Goal: Information Seeking & Learning: Learn about a topic

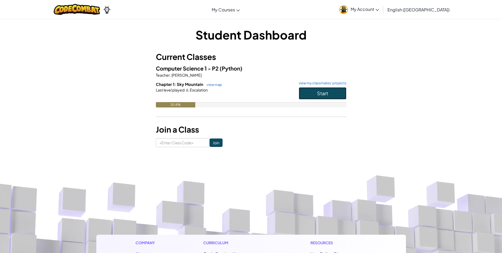
click at [318, 91] on span "Start" at bounding box center [322, 93] width 11 height 6
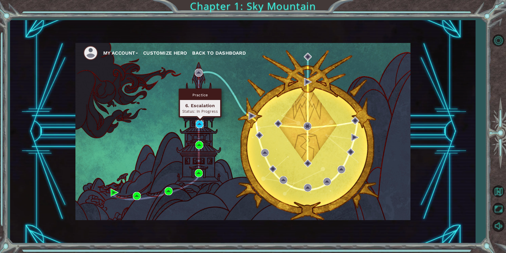
click at [201, 122] on img at bounding box center [200, 124] width 8 height 8
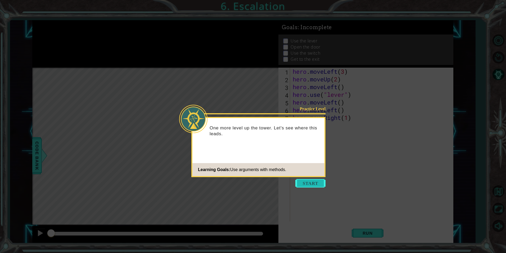
click at [316, 187] on button "Start" at bounding box center [310, 183] width 30 height 8
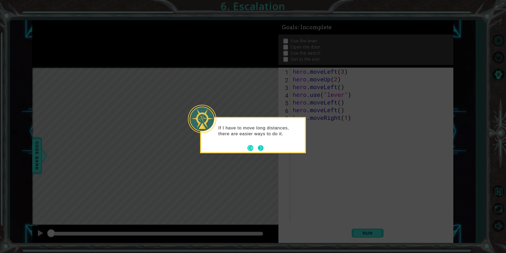
click at [260, 149] on button "Next" at bounding box center [260, 147] width 7 height 7
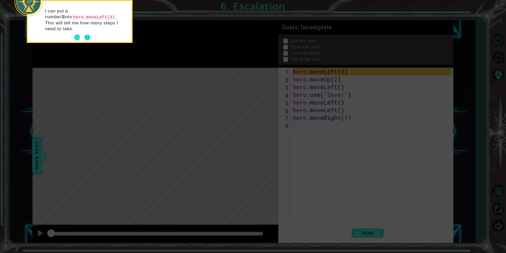
click at [84, 34] on button "Next" at bounding box center [87, 37] width 6 height 6
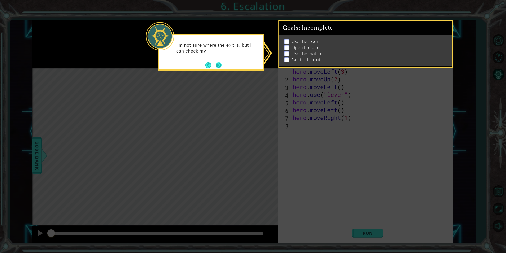
click at [217, 65] on button "Next" at bounding box center [218, 65] width 8 height 8
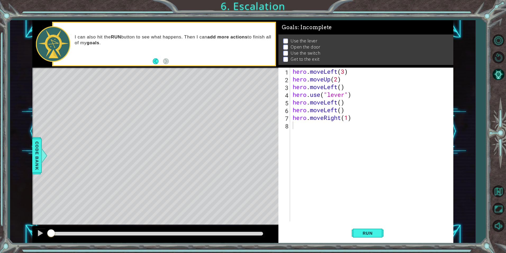
click at [185, 93] on div "Level Map" at bounding box center [154, 146] width 245 height 156
click at [371, 236] on button "Run" at bounding box center [368, 232] width 32 height 17
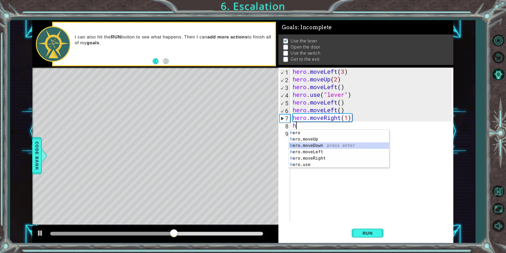
click at [335, 145] on div "h ero press enter h ero.moveUp press enter h ero.moveDown press enter h ero.mov…" at bounding box center [339, 154] width 100 height 51
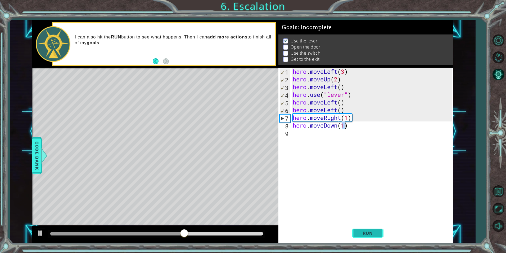
click at [369, 235] on button "Run" at bounding box center [368, 232] width 32 height 17
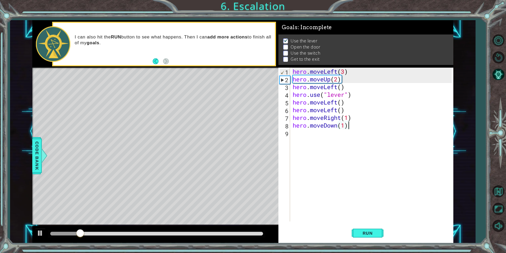
click at [365, 128] on div "hero . moveLeft ( 3 ) hero . moveUp ( 2 ) hero . moveLeft ( ) hero . use ( "lev…" at bounding box center [373, 152] width 163 height 169
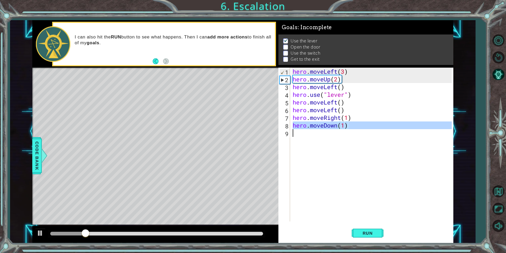
click at [365, 128] on div "hero . moveLeft ( 3 ) hero . moveUp ( 2 ) hero . moveLeft ( ) hero . use ( "lev…" at bounding box center [373, 152] width 163 height 169
type textarea "hero.moveDown(1)"
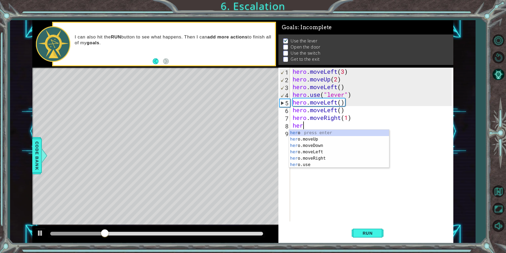
scroll to position [0, 0]
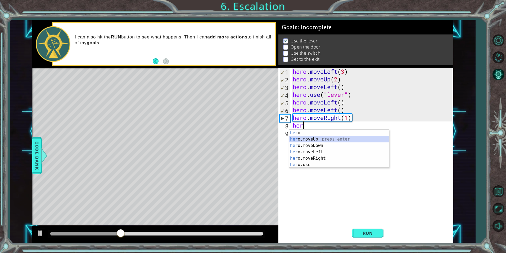
click at [318, 141] on div "her o press enter her o.moveUp press enter her o.moveDown press enter her o.mov…" at bounding box center [339, 154] width 100 height 51
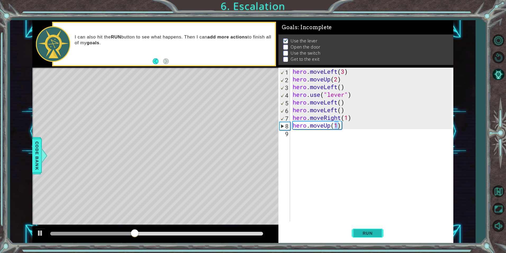
click at [356, 230] on button "Run" at bounding box center [368, 232] width 32 height 17
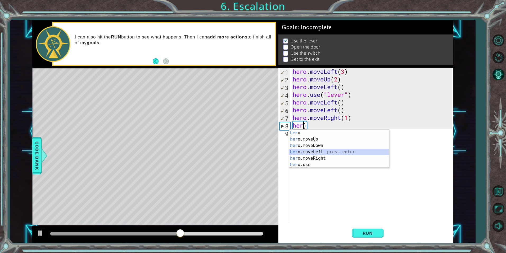
click at [303, 153] on div "her o press enter her o.moveUp press enter her o.moveDown press enter her o.mov…" at bounding box center [339, 154] width 100 height 51
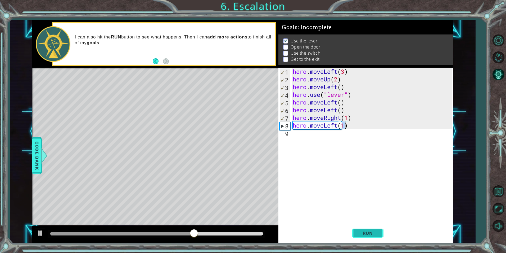
click at [381, 235] on button "Run" at bounding box center [368, 232] width 32 height 17
drag, startPoint x: 86, startPoint y: 232, endPoint x: 232, endPoint y: 201, distance: 149.2
click at [231, 204] on div "methods hero moveDown(steps) moveUp(steps) moveLeft(steps) moveRight(steps) use…" at bounding box center [242, 131] width 421 height 222
click at [354, 125] on div "hero . moveLeft ( 3 ) hero . moveUp ( 2 ) hero . moveLeft ( ) hero . use ( "lev…" at bounding box center [373, 152] width 163 height 169
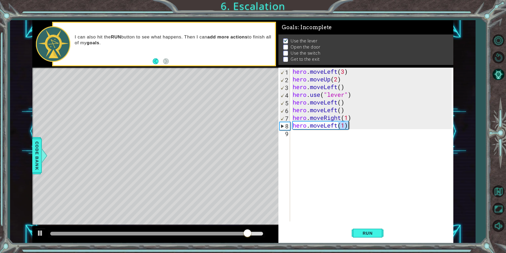
click at [354, 125] on div "hero . moveLeft ( 3 ) hero . moveUp ( 2 ) hero . moveLeft ( ) hero . use ( "lev…" at bounding box center [372, 145] width 160 height 154
click at [354, 125] on div "hero . moveLeft ( 3 ) hero . moveUp ( 2 ) hero . moveLeft ( ) hero . use ( "lev…" at bounding box center [373, 152] width 163 height 169
type textarea "hero.moveLeft(1)"
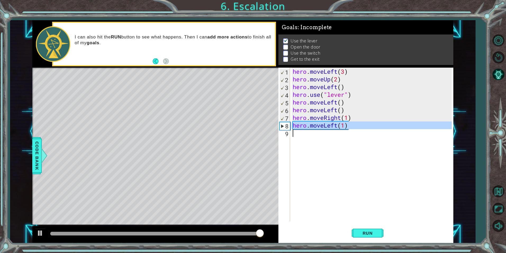
scroll to position [0, 0]
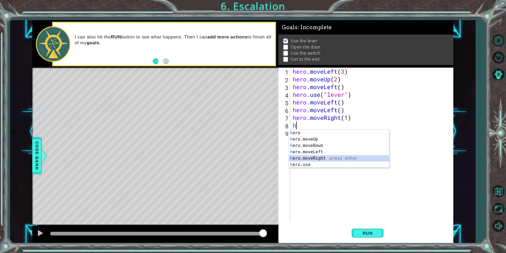
drag, startPoint x: 325, startPoint y: 157, endPoint x: 347, endPoint y: 219, distance: 65.8
click at [327, 169] on body "1 ההההההההההההההההההההההההההההההההההההההההההההההההההההההההההההההההההההההההההההה…" at bounding box center [253, 126] width 506 height 253
click at [345, 157] on div "h ero press enter h ero.moveUp press enter h ero.moveDown press enter h ero.mov…" at bounding box center [339, 154] width 100 height 51
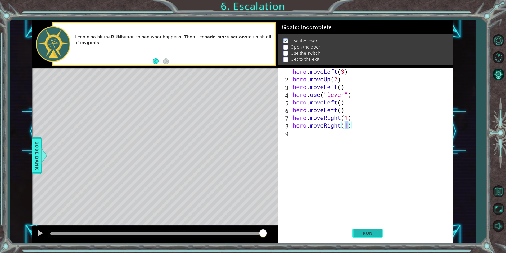
type textarea "hero.moveRight(1)"
click at [357, 230] on button "Run" at bounding box center [368, 232] width 32 height 17
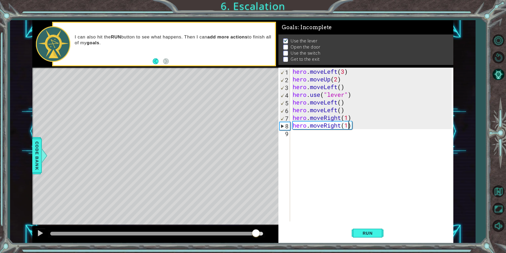
drag, startPoint x: 178, startPoint y: 231, endPoint x: 256, endPoint y: 226, distance: 77.8
click at [256, 226] on div at bounding box center [155, 234] width 246 height 17
click at [362, 130] on div "hero . moveLeft ( 3 ) hero . moveUp ( 2 ) hero . moveLeft ( ) hero . use ( "lev…" at bounding box center [373, 152] width 163 height 169
click at [348, 128] on div "hero . moveLeft ( 3 ) hero . moveUp ( 2 ) hero . moveLeft ( ) hero . use ( "lev…" at bounding box center [373, 152] width 163 height 169
click at [360, 229] on button "Run" at bounding box center [368, 232] width 32 height 17
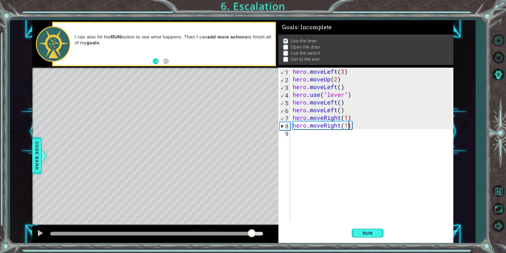
click at [252, 224] on div "methods hero moveDown(steps) moveUp(steps) moveLeft(steps) moveRight(steps) use…" at bounding box center [242, 131] width 421 height 222
click at [366, 128] on div "hero . moveLeft ( 3 ) hero . moveUp ( 2 ) hero . moveLeft ( ) hero . use ( "lev…" at bounding box center [373, 152] width 163 height 169
drag, startPoint x: 366, startPoint y: 128, endPoint x: 366, endPoint y: 131, distance: 3.0
click at [366, 129] on div "hero . moveLeft ( 3 ) hero . moveUp ( 2 ) hero . moveLeft ( ) hero . use ( "lev…" at bounding box center [373, 152] width 163 height 169
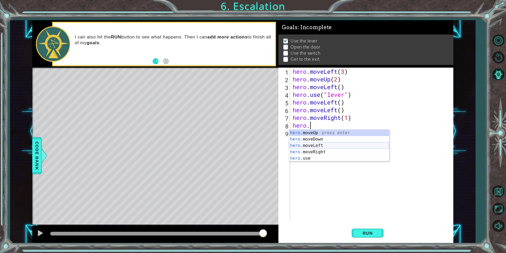
click at [323, 146] on div "hero. moveUp press enter hero. moveDown press enter hero. moveLeft press enter …" at bounding box center [339, 151] width 100 height 44
type textarea "hero.moveLeft(1)"
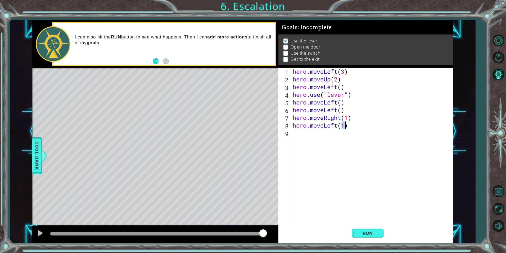
click at [322, 140] on div "hero . moveLeft ( 3 ) hero . moveUp ( 2 ) hero . moveLeft ( ) hero . use ( "lev…" at bounding box center [373, 152] width 163 height 169
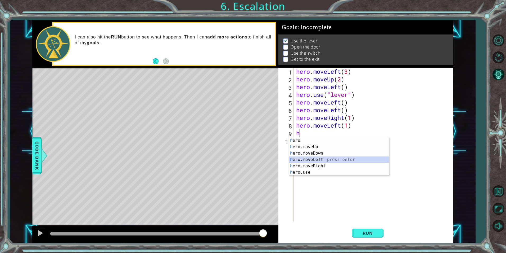
click at [311, 161] on div "h ero press enter h ero.moveUp press enter h ero.moveDown press enter h ero.mov…" at bounding box center [339, 162] width 100 height 51
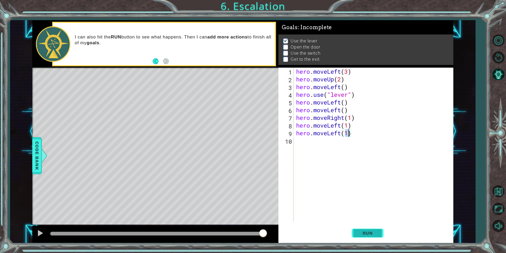
type textarea "hero.moveLeft(1)"
click at [359, 228] on button "Run" at bounding box center [368, 232] width 32 height 17
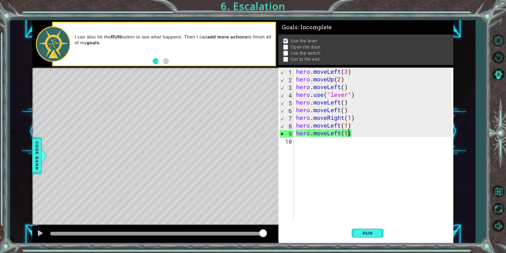
drag, startPoint x: 217, startPoint y: 233, endPoint x: 273, endPoint y: 230, distance: 56.7
click at [273, 230] on div at bounding box center [155, 234] width 246 height 17
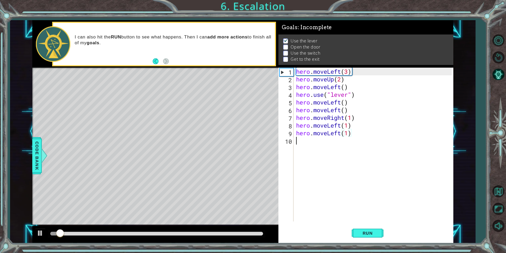
click at [314, 141] on div "hero . moveLeft ( 3 ) hero . moveUp ( 2 ) hero . moveLeft ( ) hero . use ( "lev…" at bounding box center [374, 152] width 159 height 169
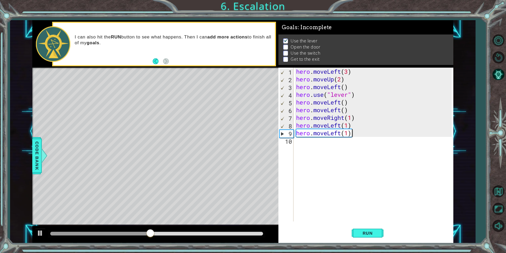
click at [356, 135] on div "hero . moveLeft ( 3 ) hero . moveUp ( 2 ) hero . moveLeft ( ) hero . use ( "lev…" at bounding box center [374, 152] width 159 height 169
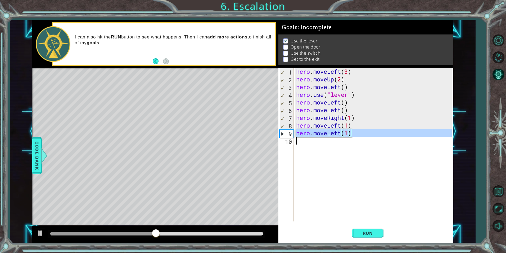
click at [356, 135] on div "hero . moveLeft ( 3 ) hero . moveUp ( 2 ) hero . moveLeft ( ) hero . use ( "lev…" at bounding box center [374, 152] width 159 height 169
type textarea "hero.moveLeft(1)"
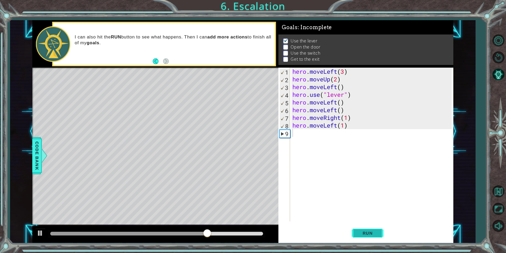
click at [361, 231] on span "Run" at bounding box center [367, 232] width 21 height 5
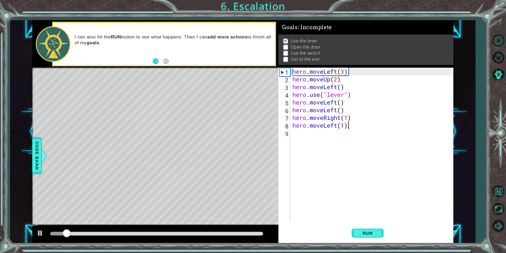
click at [351, 128] on div "hero . moveLeft ( 3 ) hero . moveUp ( 2 ) hero . moveLeft ( ) hero . use ( "lev…" at bounding box center [372, 152] width 163 height 169
type textarea "hero.moveLeft(1)"
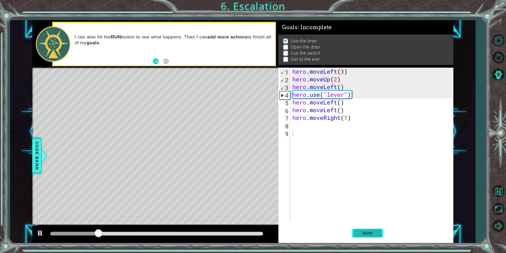
click at [376, 234] on span "Run" at bounding box center [367, 232] width 21 height 5
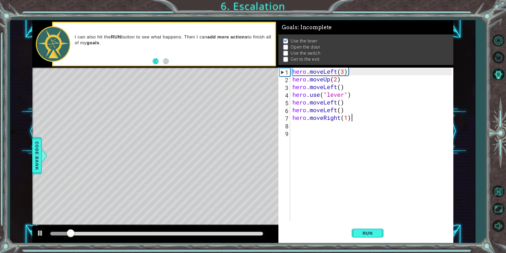
click at [355, 115] on div "hero . moveLeft ( 3 ) hero . moveUp ( 2 ) hero . moveLeft ( ) hero . use ( "lev…" at bounding box center [372, 152] width 163 height 169
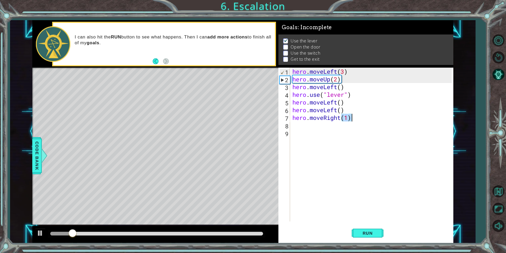
click at [355, 115] on div "hero . moveLeft ( 3 ) hero . moveUp ( 2 ) hero . moveLeft ( ) hero . use ( "lev…" at bounding box center [372, 152] width 163 height 169
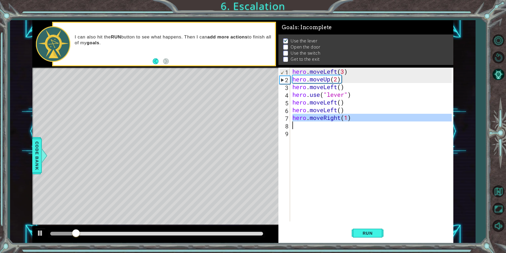
click at [355, 115] on div "hero . moveLeft ( 3 ) hero . moveUp ( 2 ) hero . moveLeft ( ) hero . use ( "lev…" at bounding box center [372, 152] width 163 height 169
type textarea "hero.moveRight(1)"
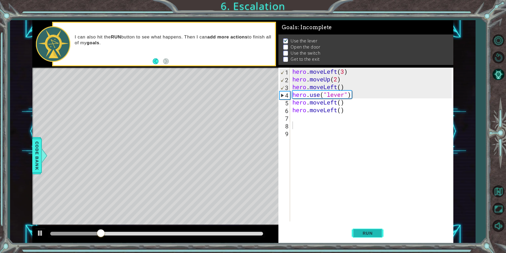
drag, startPoint x: 370, startPoint y: 222, endPoint x: 369, endPoint y: 227, distance: 5.3
click at [369, 227] on div "1 2 3 4 5 6 7 8 9 hero . moveLeft ( 3 ) hero . moveUp ( 2 ) hero . moveLeft ( )…" at bounding box center [366, 155] width 175 height 175
click at [368, 229] on button "Run" at bounding box center [368, 232] width 32 height 17
click at [110, 165] on div "Level Map" at bounding box center [154, 146] width 245 height 156
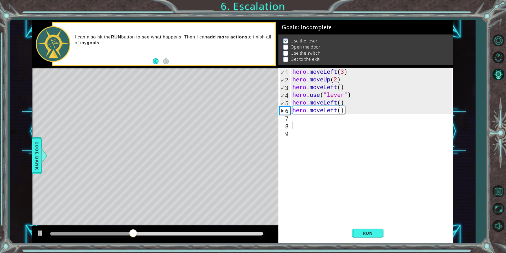
type textarea "hero.moveLeft()"
drag, startPoint x: 354, startPoint y: 113, endPoint x: 292, endPoint y: 111, distance: 62.3
click at [292, 111] on div "hero . moveLeft ( 3 ) hero . moveUp ( 2 ) hero . moveLeft ( ) hero . use ( "lev…" at bounding box center [372, 152] width 163 height 169
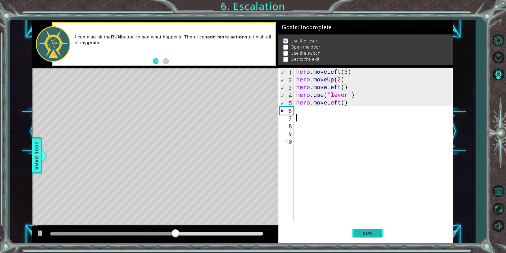
click at [367, 227] on button "Run" at bounding box center [368, 232] width 32 height 17
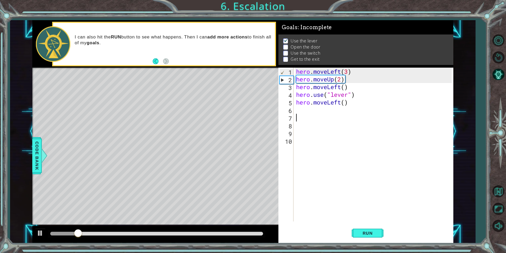
click at [301, 108] on div "hero . moveLeft ( 3 ) hero . moveUp ( 2 ) hero . moveLeft ( ) hero . use ( "lev…" at bounding box center [374, 152] width 159 height 169
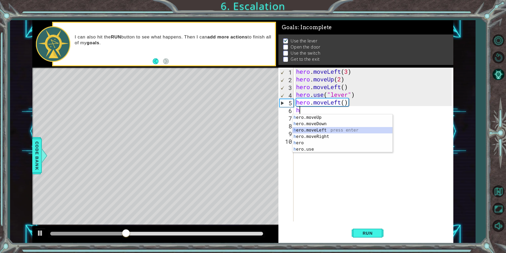
click at [310, 129] on div "h ero.moveUp press enter h ero.moveDown press enter h ero.moveLeft press enter …" at bounding box center [343, 139] width 100 height 51
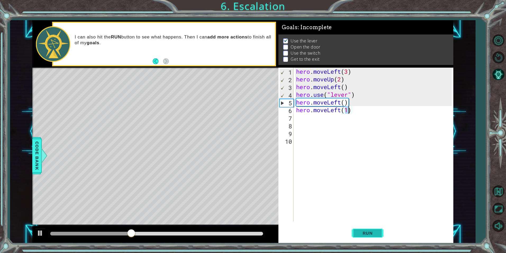
type textarea "hero.moveLeft(1)"
click at [365, 233] on span "Run" at bounding box center [367, 232] width 21 height 5
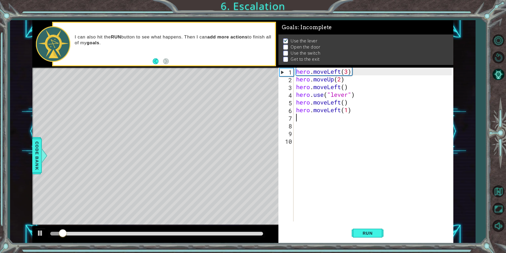
click at [356, 117] on div "hero . moveLeft ( 3 ) hero . moveUp ( 2 ) hero . moveLeft ( ) hero . use ( "lev…" at bounding box center [374, 152] width 159 height 169
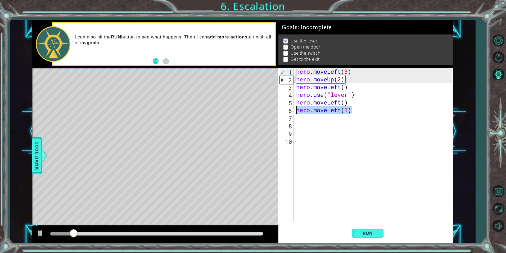
drag, startPoint x: 358, startPoint y: 113, endPoint x: 297, endPoint y: 113, distance: 60.6
click at [297, 113] on div "hero . moveLeft ( 3 ) hero . moveUp ( 2 ) hero . moveLeft ( ) hero . use ( "lev…" at bounding box center [374, 152] width 159 height 169
type textarea "hero.moveLeft(1)"
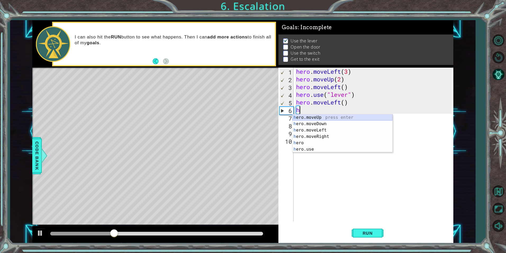
click at [318, 122] on div "h ero.moveUp press enter h ero.moveDown press enter h ero.moveLeft press enter …" at bounding box center [343, 139] width 100 height 51
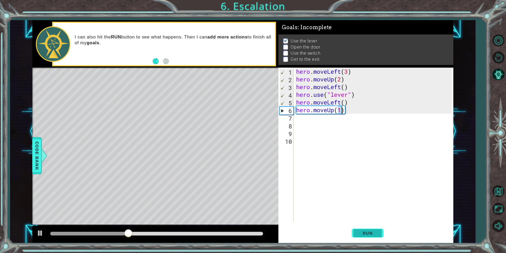
type textarea "hero.moveUp(1)"
click at [378, 227] on button "Run" at bounding box center [368, 232] width 32 height 17
drag, startPoint x: 177, startPoint y: 232, endPoint x: 216, endPoint y: 230, distance: 38.7
click at [216, 231] on div at bounding box center [156, 233] width 213 height 4
click at [300, 120] on div "hero . moveLeft ( 3 ) hero . moveUp ( 2 ) hero . moveLeft ( ) hero . use ( "lev…" at bounding box center [374, 152] width 159 height 169
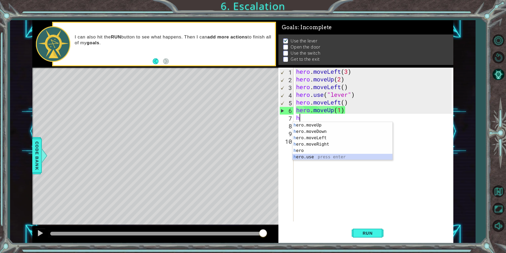
click at [328, 155] on div "h ero.moveUp press enter h ero.moveDown press enter h ero.moveLeft press enter …" at bounding box center [343, 147] width 100 height 51
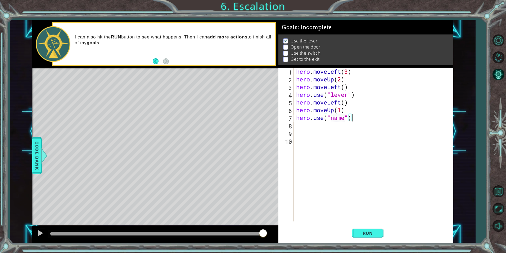
click at [363, 115] on div "hero . moveLeft ( 3 ) hero . moveUp ( 2 ) hero . moveLeft ( ) hero . use ( "lev…" at bounding box center [374, 152] width 159 height 169
drag, startPoint x: 363, startPoint y: 115, endPoint x: 299, endPoint y: 114, distance: 64.3
click at [299, 114] on div "hero . moveLeft ( 3 ) hero . moveUp ( 2 ) hero . moveLeft ( ) hero . use ( "lev…" at bounding box center [374, 152] width 159 height 169
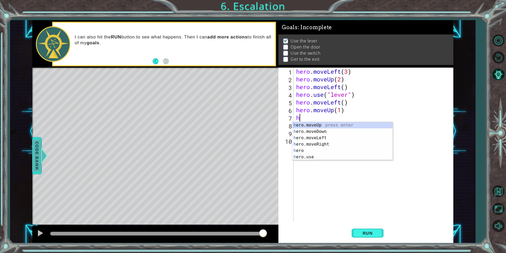
click at [35, 162] on span "Code Bank" at bounding box center [37, 155] width 8 height 32
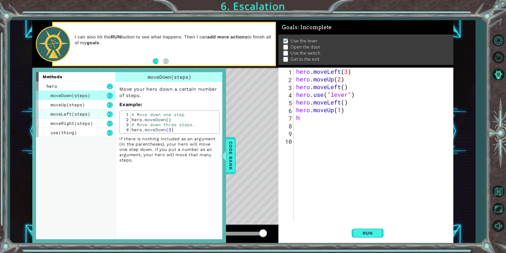
click at [49, 110] on div "moveLeft(steps)" at bounding box center [75, 113] width 79 height 9
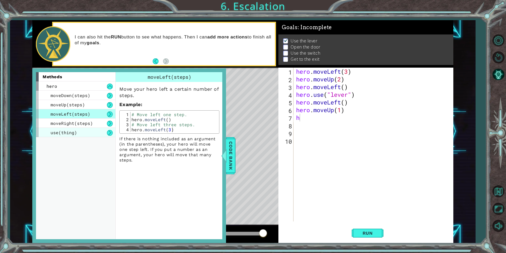
click at [53, 128] on div "use(thing)" at bounding box center [75, 132] width 79 height 9
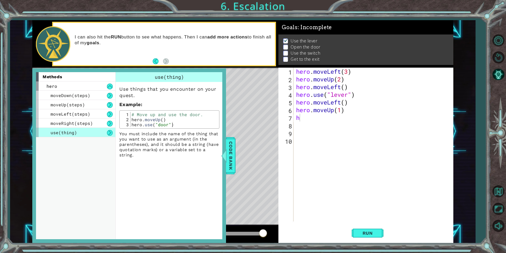
click at [248, 98] on div "Level Map" at bounding box center [154, 146] width 245 height 156
drag, startPoint x: 230, startPoint y: 152, endPoint x: 254, endPoint y: 121, distance: 38.7
click at [235, 137] on div "Code Bank" at bounding box center [231, 155] width 10 height 37
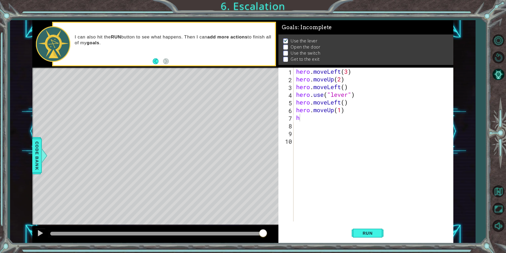
click at [311, 117] on div "hero . moveLeft ( 3 ) hero . moveUp ( 2 ) hero . moveLeft ( ) hero . use ( "lev…" at bounding box center [374, 152] width 159 height 169
type textarea "hero.use door"
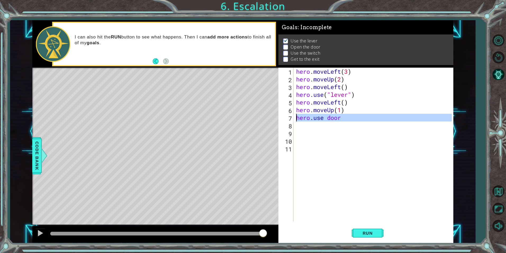
drag, startPoint x: 338, startPoint y: 123, endPoint x: 291, endPoint y: 118, distance: 46.8
click at [291, 118] on div "1 2 3 4 5 6 7 8 9 10 11 hero . moveLeft ( 3 ) hero . moveUp ( 2 ) hero . moveLe…" at bounding box center [365, 145] width 173 height 154
type textarea "hero.use door"
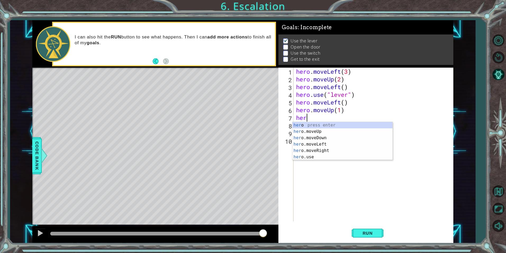
scroll to position [0, 0]
click at [298, 133] on div "her o press enter her o.moveUp press enter her o.moveDown press enter her o.mov…" at bounding box center [343, 147] width 100 height 51
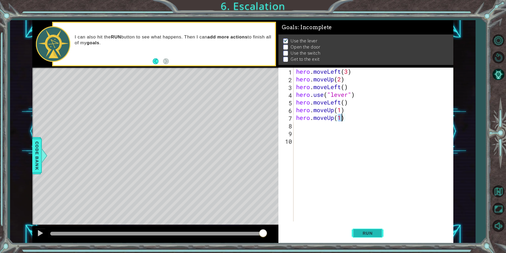
type textarea "hero.moveUp(1)"
click at [371, 227] on button "Run" at bounding box center [368, 232] width 32 height 17
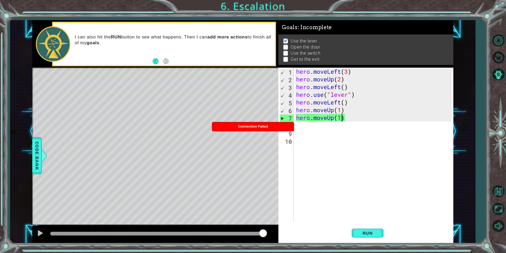
drag, startPoint x: 122, startPoint y: 232, endPoint x: 282, endPoint y: 187, distance: 165.7
click at [291, 211] on div "1 ההההההההההההההההההההההההההההההההההההההההההההההההההההההההההההההההההההההההההההה…" at bounding box center [242, 131] width 421 height 222
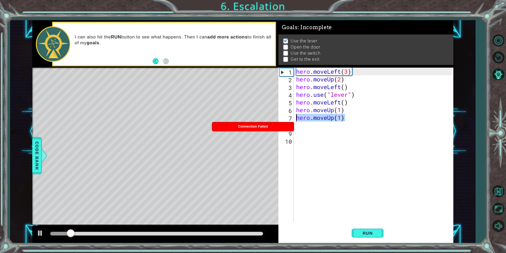
drag, startPoint x: 349, startPoint y: 119, endPoint x: 231, endPoint y: 119, distance: 118.1
click at [231, 119] on div "1 ההההההההההההההההההההההההההההההההההההההההההההההההההההההההההההההההההההההההההההה…" at bounding box center [242, 131] width 421 height 222
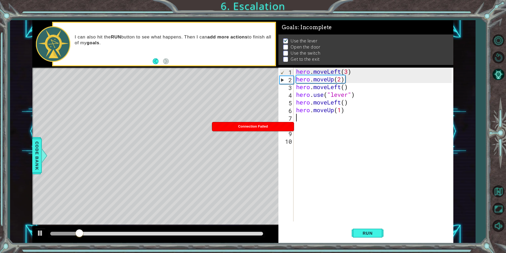
scroll to position [0, 0]
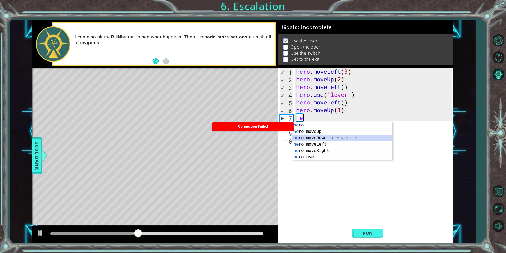
drag, startPoint x: 314, startPoint y: 140, endPoint x: 344, endPoint y: 239, distance: 103.4
click at [315, 140] on div "he ro press enter he ro.moveUp press enter he ro.moveDown press enter he ro.mov…" at bounding box center [343, 147] width 100 height 51
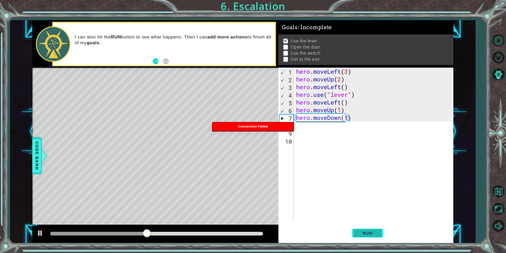
click at [379, 233] on button "Run" at bounding box center [368, 232] width 32 height 17
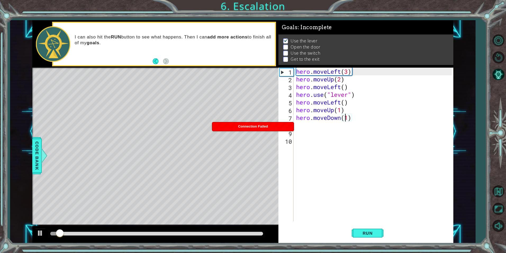
click at [347, 120] on div "hero . moveLeft ( 3 ) hero . moveUp ( 2 ) hero . moveLeft ( ) hero . use ( "lev…" at bounding box center [374, 152] width 159 height 169
drag, startPoint x: 350, startPoint y: 120, endPoint x: 288, endPoint y: 121, distance: 62.5
click at [288, 121] on div "hero.moveDown(1) 1 2 3 4 5 6 7 8 9 10 hero . moveLeft ( 3 ) hero . moveUp ( 2 )…" at bounding box center [365, 145] width 173 height 154
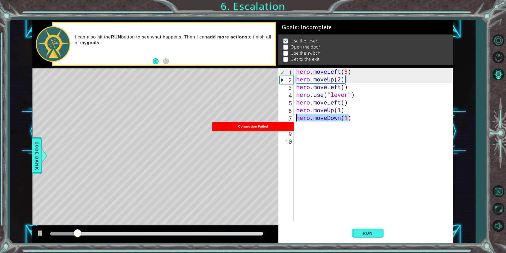
type textarea ")"
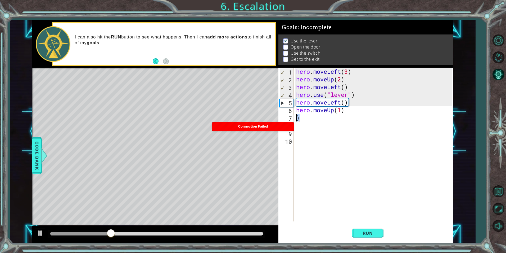
drag, startPoint x: 306, startPoint y: 118, endPoint x: 291, endPoint y: 119, distance: 14.6
click at [291, 119] on div ") 1 2 3 4 5 6 7 8 9 10 hero . moveLeft ( 3 ) hero . moveUp ( 2 ) hero . moveLef…" at bounding box center [365, 145] width 173 height 154
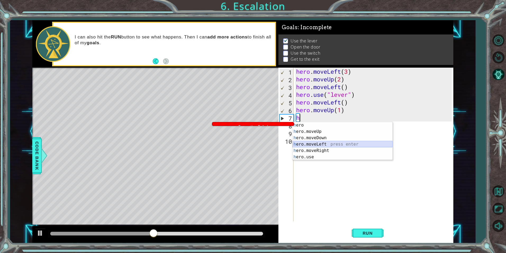
click at [305, 145] on div "h ero press enter h ero.moveUp press enter h ero.moveDown press enter h ero.mov…" at bounding box center [343, 147] width 100 height 51
type textarea "hero.moveLeft(1)"
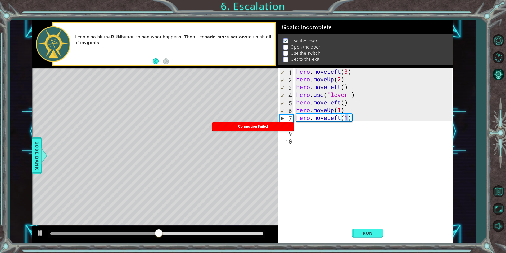
drag, startPoint x: 303, startPoint y: 130, endPoint x: 303, endPoint y: 127, distance: 2.9
click at [303, 128] on div "hero . moveLeft ( 3 ) hero . moveUp ( 2 ) hero . moveLeft ( ) hero . use ( "lev…" at bounding box center [374, 152] width 159 height 169
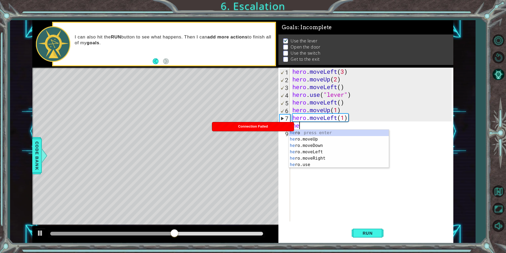
scroll to position [0, 0]
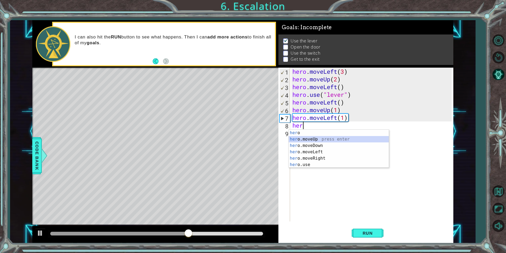
click at [307, 138] on div "her o press enter her o.moveUp press enter her o.moveDown press enter her o.mov…" at bounding box center [339, 154] width 100 height 51
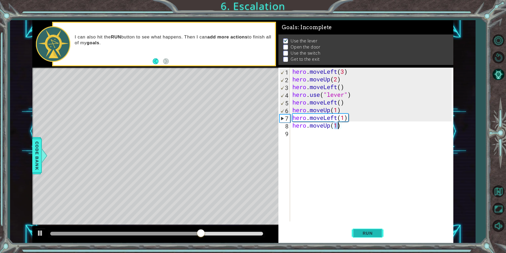
type textarea "hero.moveUp(1)"
click at [382, 231] on button "Run" at bounding box center [368, 232] width 32 height 17
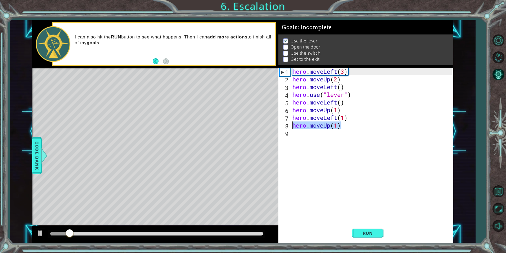
drag, startPoint x: 344, startPoint y: 124, endPoint x: 288, endPoint y: 127, distance: 55.4
click at [288, 127] on div "hero.moveUp(1) 1 2 3 4 5 6 7 8 9 hero . moveLeft ( 3 ) hero . moveUp ( 2 ) hero…" at bounding box center [365, 145] width 173 height 154
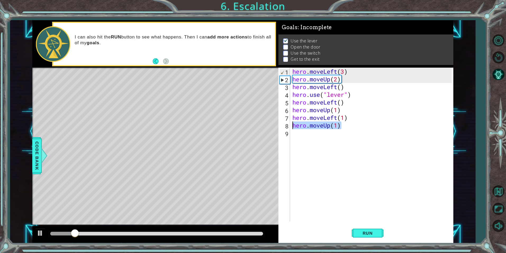
scroll to position [0, 0]
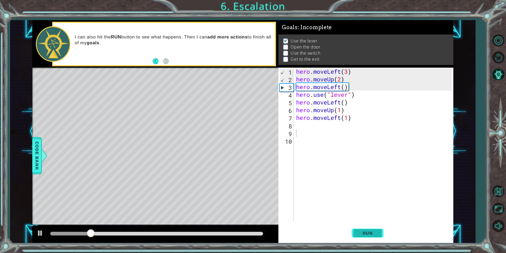
click at [359, 228] on button "Run" at bounding box center [368, 232] width 32 height 17
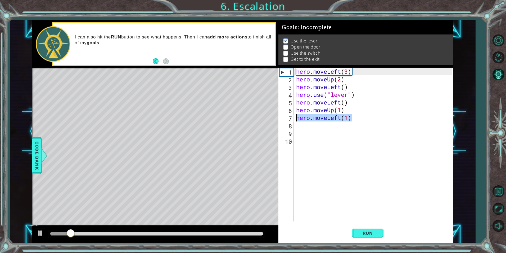
drag, startPoint x: 359, startPoint y: 120, endPoint x: 292, endPoint y: 117, distance: 66.5
click at [292, 117] on div "1 2 3 4 5 6 7 8 9 10 hero . moveLeft ( 3 ) hero . moveUp ( 2 ) hero . moveLeft …" at bounding box center [365, 145] width 173 height 154
type textarea "hero.moveLeft(1)"
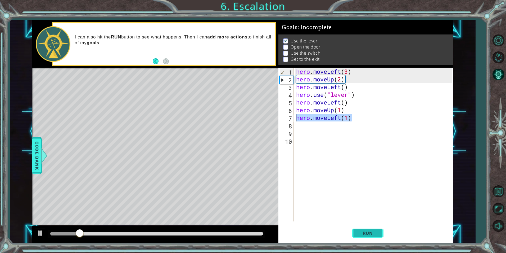
click at [369, 227] on button "Run" at bounding box center [368, 232] width 32 height 17
drag, startPoint x: 354, startPoint y: 116, endPoint x: 287, endPoint y: 115, distance: 67.0
click at [287, 115] on div "hero.moveLeft(1) 1 2 3 4 5 6 7 8 9 10 hero . moveLeft ( 3 ) hero . moveUp ( 2 )…" at bounding box center [365, 145] width 173 height 154
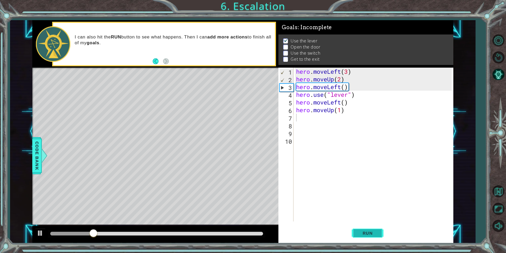
click at [363, 231] on span "Run" at bounding box center [367, 232] width 21 height 5
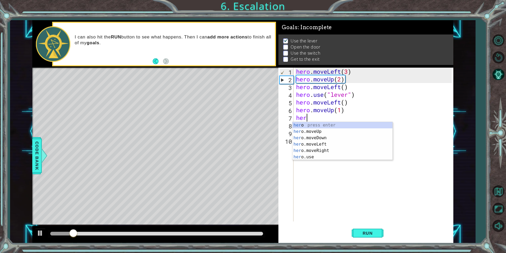
scroll to position [0, 0]
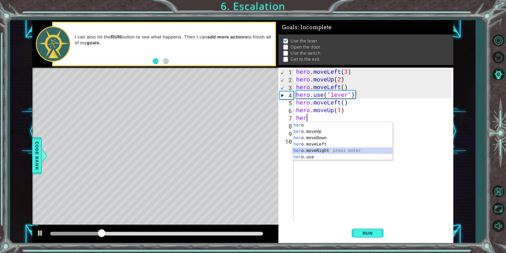
click at [321, 150] on div "her o press enter her o.moveUp press enter her o.moveDown press enter her o.mov…" at bounding box center [343, 147] width 100 height 51
type textarea "hero.moveRight(1)"
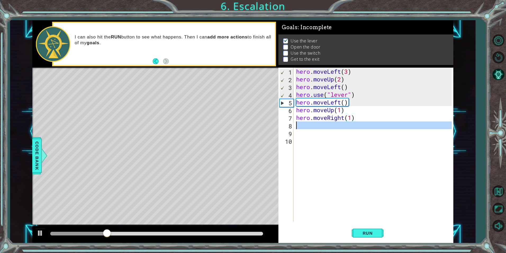
click at [315, 130] on div "hero . moveLeft ( 3 ) hero . moveUp ( 2 ) hero . moveLeft ( ) hero . use ( "lev…" at bounding box center [374, 152] width 159 height 169
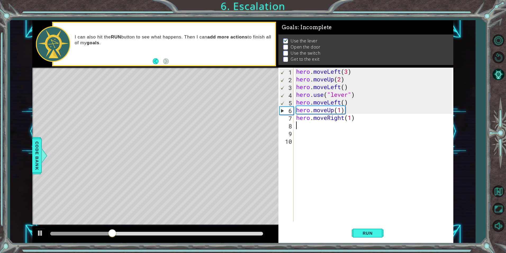
click at [311, 125] on div "hero . moveLeft ( 3 ) hero . moveUp ( 2 ) hero . moveLeft ( ) hero . use ( "lev…" at bounding box center [374, 152] width 159 height 169
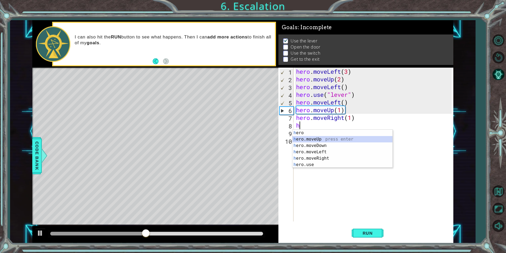
click at [313, 137] on div "h ero press enter h ero.moveUp press enter h ero.moveDown press enter h ero.mov…" at bounding box center [343, 154] width 100 height 51
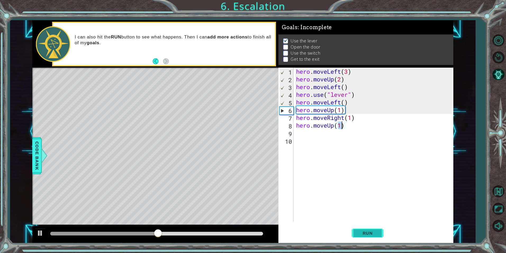
click at [362, 235] on span "Run" at bounding box center [367, 232] width 21 height 5
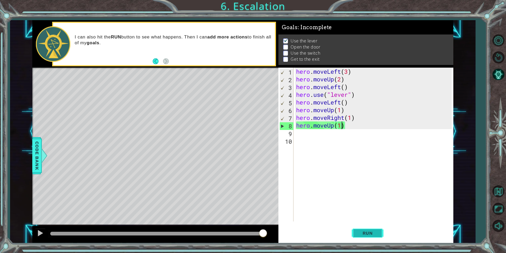
click at [369, 231] on span "Run" at bounding box center [367, 232] width 21 height 5
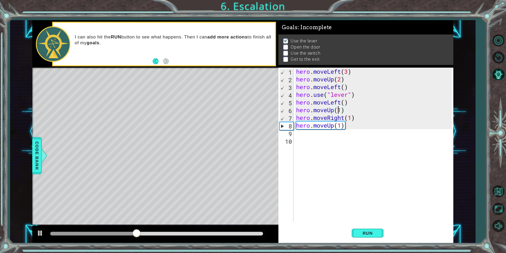
click at [338, 111] on div "hero . moveLeft ( 3 ) hero . moveUp ( 2 ) hero . moveLeft ( ) hero . use ( "lev…" at bounding box center [374, 152] width 159 height 169
click at [353, 103] on div "hero . moveLeft ( 3 ) hero . moveUp ( 2 ) hero . moveLeft ( ) hero . use ( "lev…" at bounding box center [374, 152] width 159 height 169
type textarea "hero.moveLeft()"
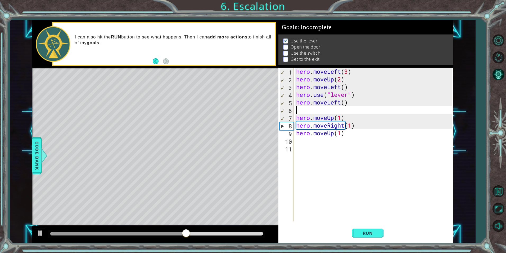
type textarea "l"
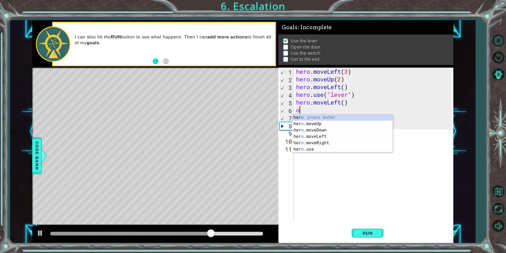
type textarea "o"
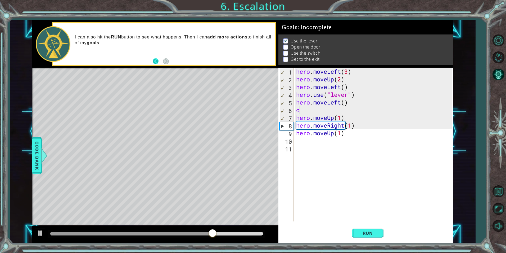
click at [158, 59] on button "Back" at bounding box center [158, 61] width 10 height 6
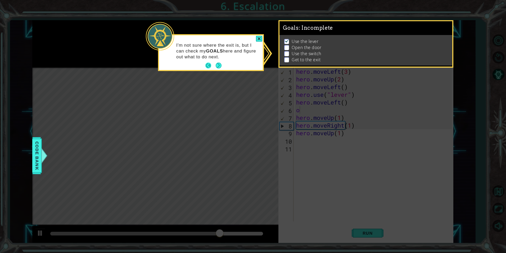
click at [208, 67] on button "Back" at bounding box center [210, 65] width 10 height 6
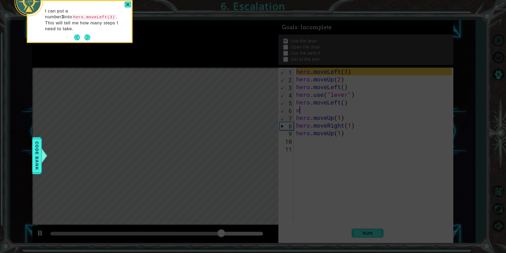
scroll to position [2, 0]
click at [78, 34] on button "Back" at bounding box center [79, 37] width 10 height 6
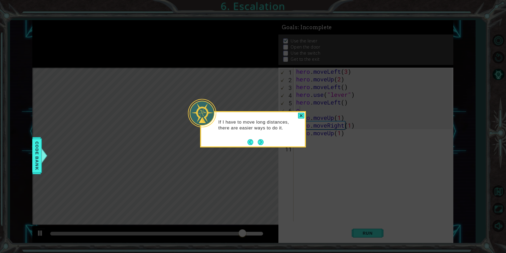
click at [249, 138] on footer at bounding box center [256, 142] width 16 height 8
click at [249, 142] on button "Back" at bounding box center [253, 142] width 10 height 6
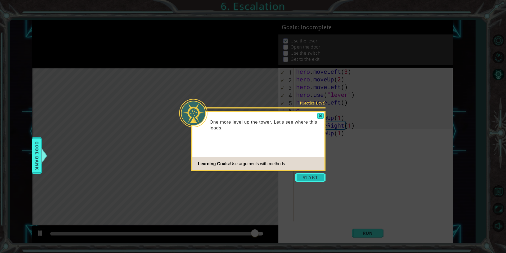
click at [313, 177] on button "Start" at bounding box center [310, 177] width 30 height 8
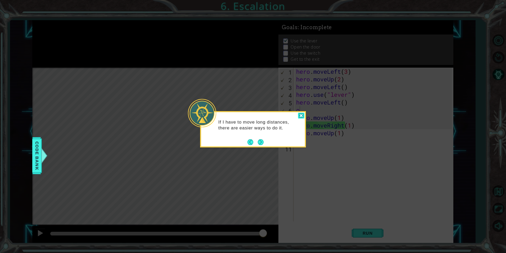
click at [302, 116] on div at bounding box center [301, 116] width 6 height 6
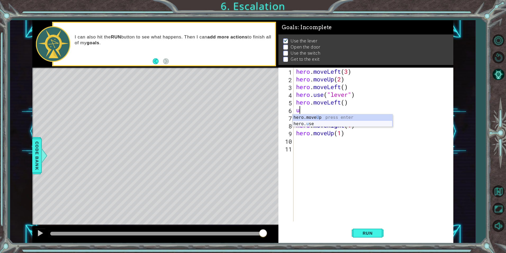
click at [308, 123] on div "hero.move U p press enter hero. u se press enter" at bounding box center [343, 126] width 100 height 25
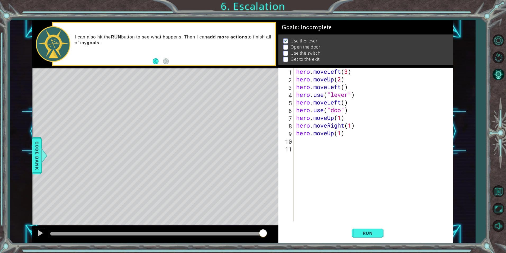
scroll to position [0, 2]
click at [367, 231] on span "Run" at bounding box center [367, 232] width 21 height 5
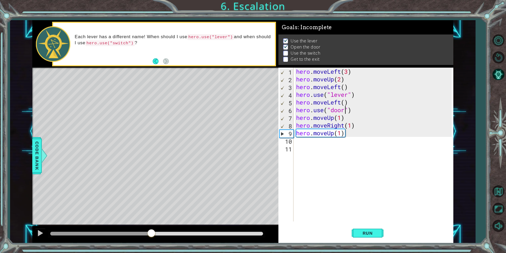
drag, startPoint x: 55, startPoint y: 234, endPoint x: 151, endPoint y: 223, distance: 97.2
click at [151, 223] on div "methods hero moveDown(steps) moveUp(steps) moveLeft(steps) moveRight(steps) use…" at bounding box center [242, 131] width 421 height 222
drag, startPoint x: 338, startPoint y: 119, endPoint x: 341, endPoint y: 119, distance: 3.4
click at [341, 119] on div "hero . moveLeft ( 3 ) hero . moveUp ( 2 ) hero . moveLeft ( ) hero . use ( "lev…" at bounding box center [374, 152] width 159 height 169
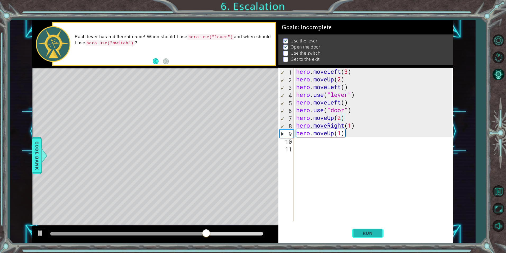
type textarea "hero.moveUp(2)"
click at [360, 234] on span "Run" at bounding box center [367, 232] width 21 height 5
